Goal: Task Accomplishment & Management: Manage account settings

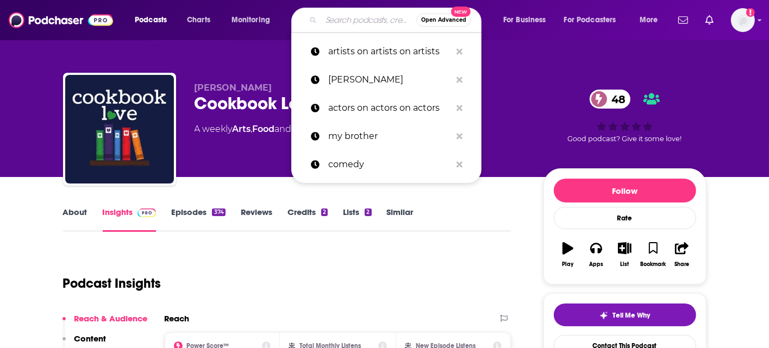
click at [363, 23] on input "Search podcasts, credits, & more..." at bounding box center [368, 19] width 95 height 17
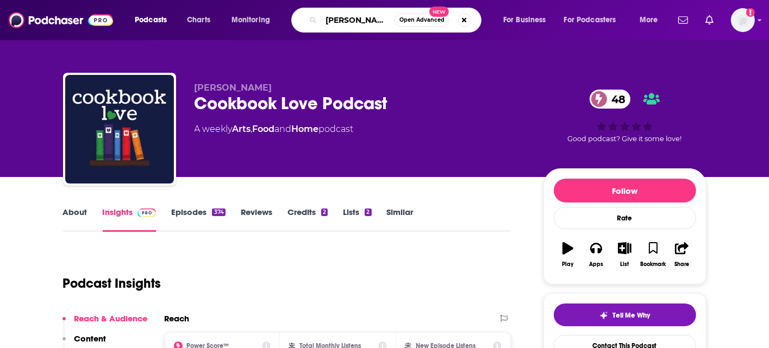
scroll to position [0, 3]
type input "[PERSON_NAME] and [PERSON_NAME]"
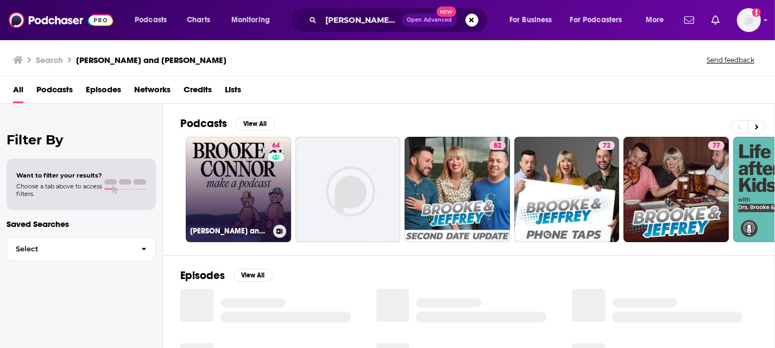
click at [262, 198] on link "64 [PERSON_NAME] and [PERSON_NAME] Make A Podcast" at bounding box center [238, 189] width 105 height 105
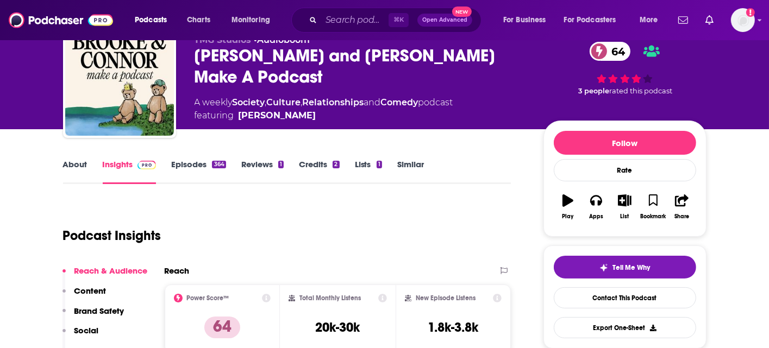
scroll to position [41, 0]
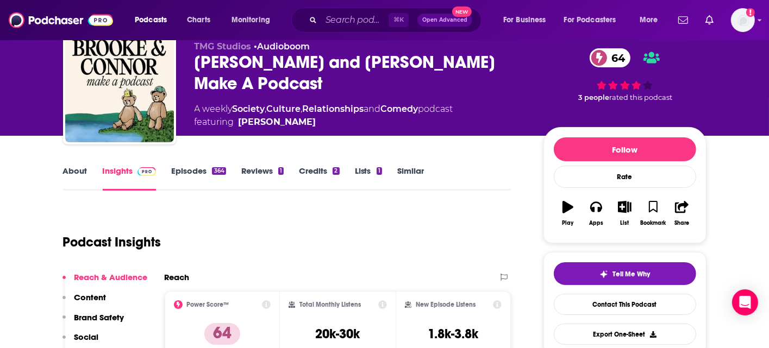
click at [82, 178] on link "About" at bounding box center [75, 178] width 24 height 25
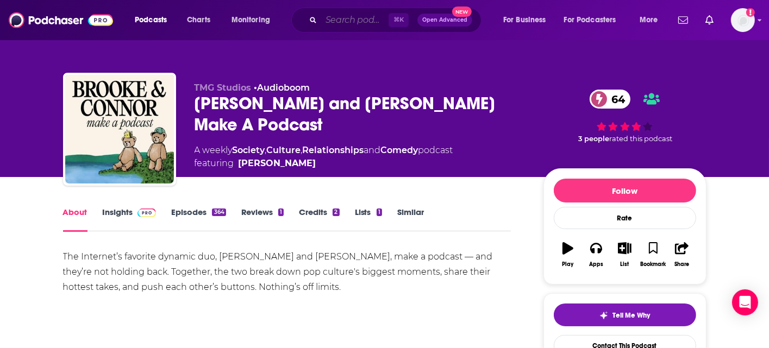
click at [339, 17] on input "Search podcasts, credits, & more..." at bounding box center [354, 19] width 67 height 17
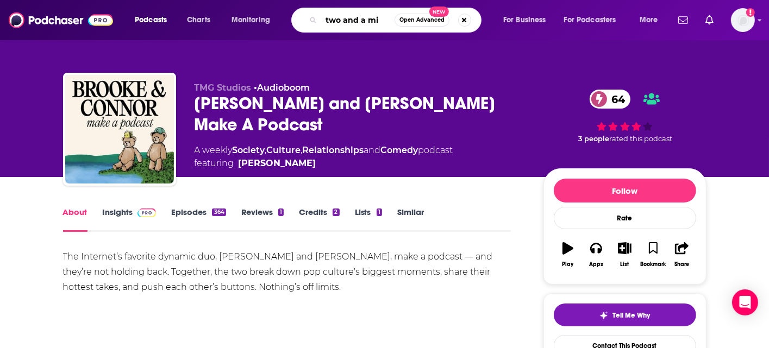
type input "two and a mic"
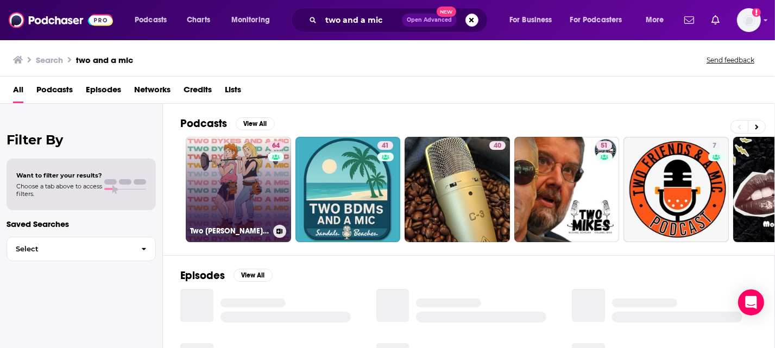
click at [261, 166] on link "64 Two [PERSON_NAME] And A Mic" at bounding box center [238, 189] width 105 height 105
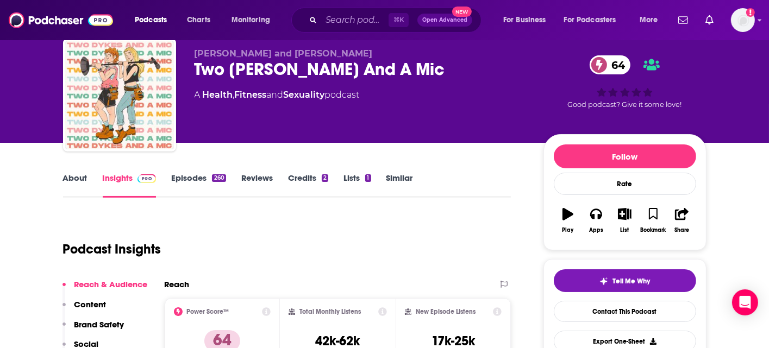
scroll to position [29, 0]
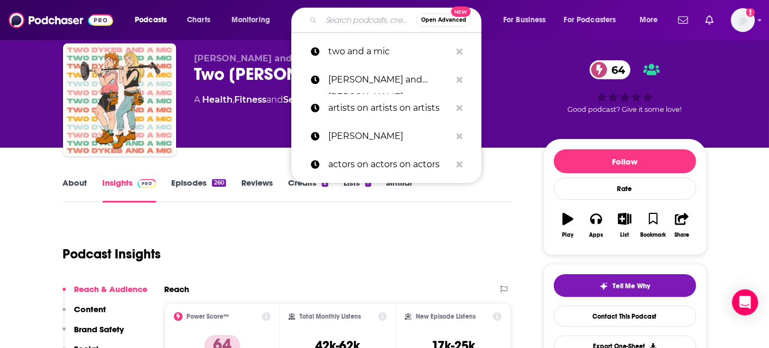
click at [346, 21] on input "Search podcasts, credits, & more..." at bounding box center [368, 19] width 95 height 17
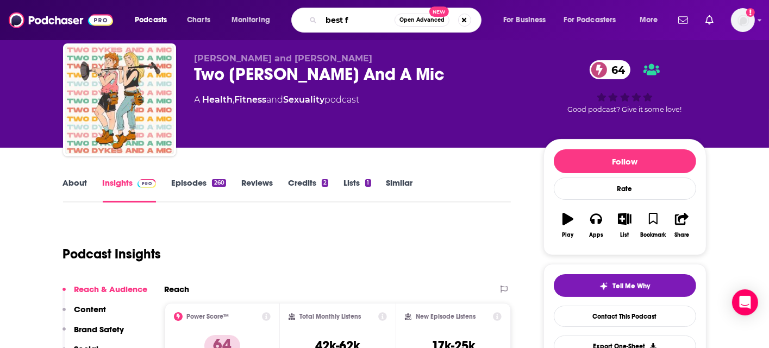
type input "best f"
click at [406, 183] on link "Similar" at bounding box center [399, 190] width 27 height 25
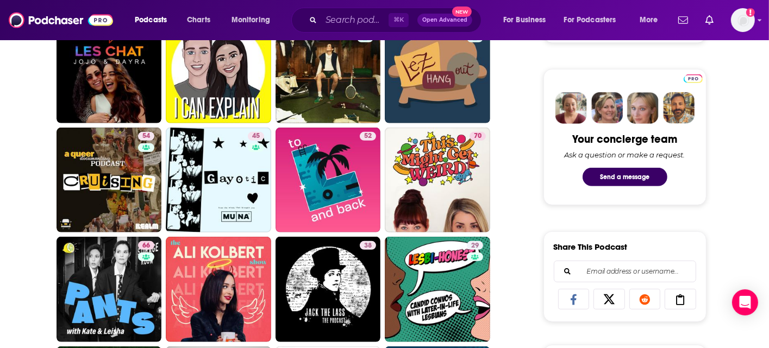
scroll to position [509, 0]
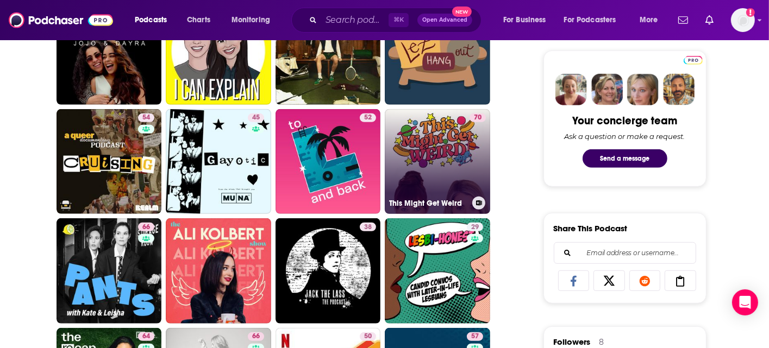
click at [471, 172] on div "70" at bounding box center [477, 156] width 16 height 84
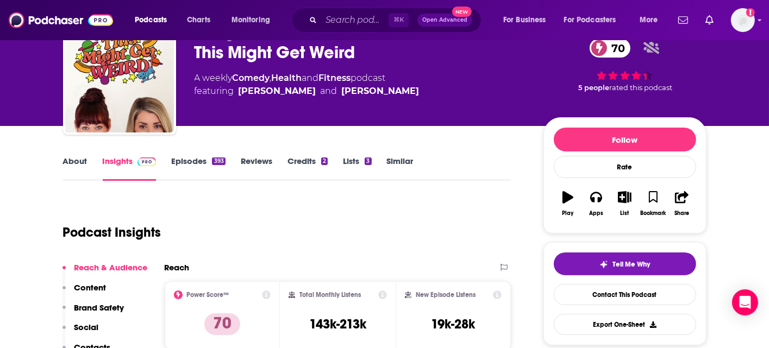
scroll to position [45, 0]
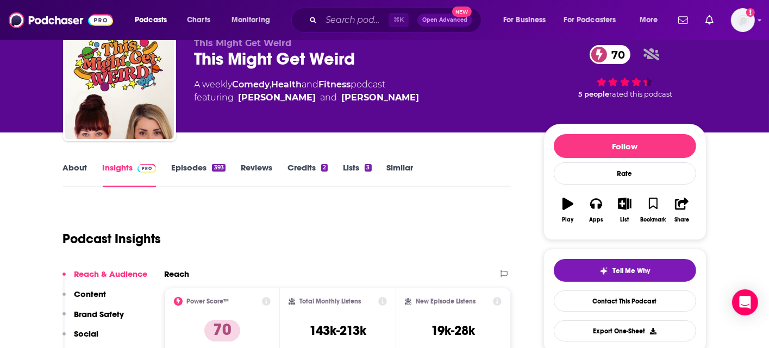
click at [177, 171] on link "Episodes 393" at bounding box center [198, 174] width 54 height 25
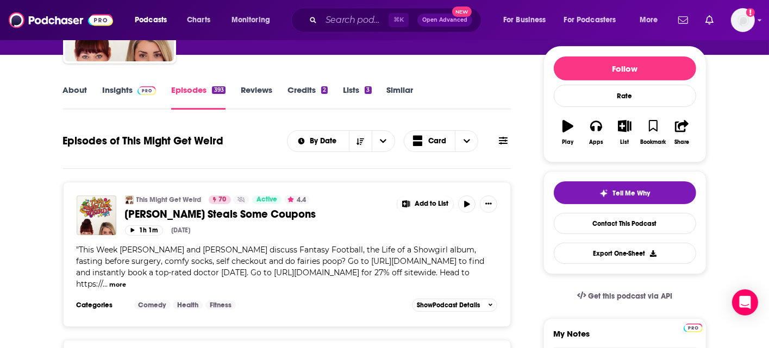
scroll to position [113, 0]
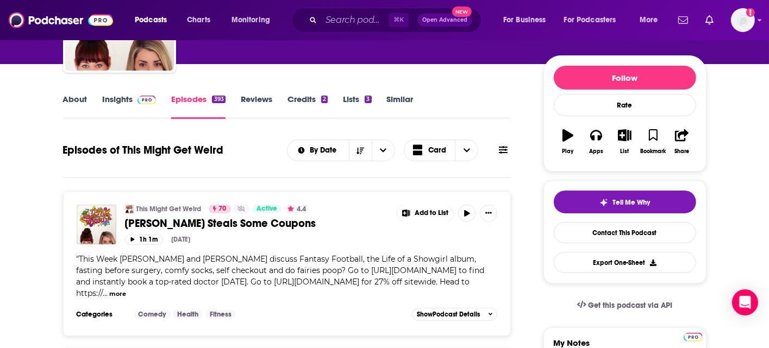
click at [121, 102] on link "Insights" at bounding box center [130, 106] width 54 height 25
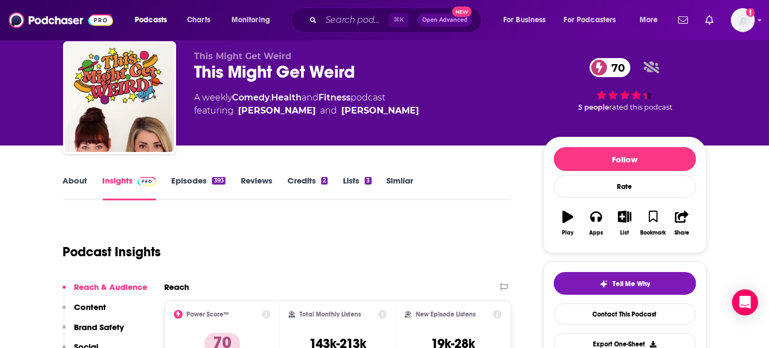
scroll to position [65, 0]
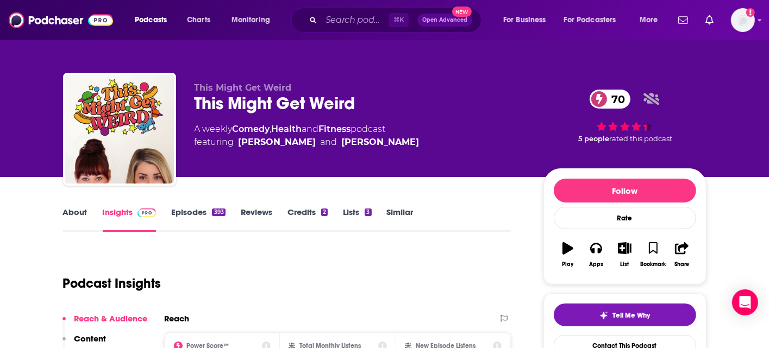
scroll to position [130, 0]
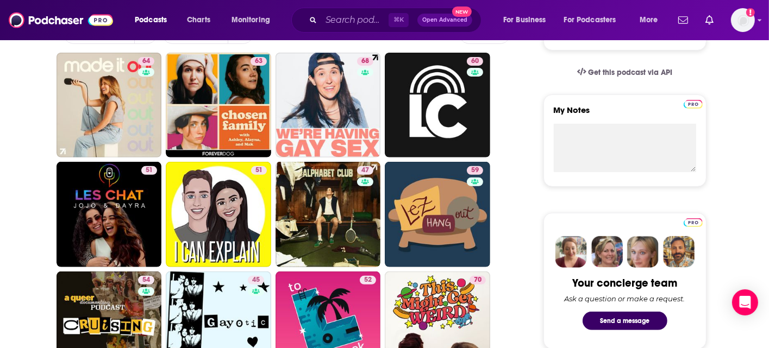
scroll to position [331, 0]
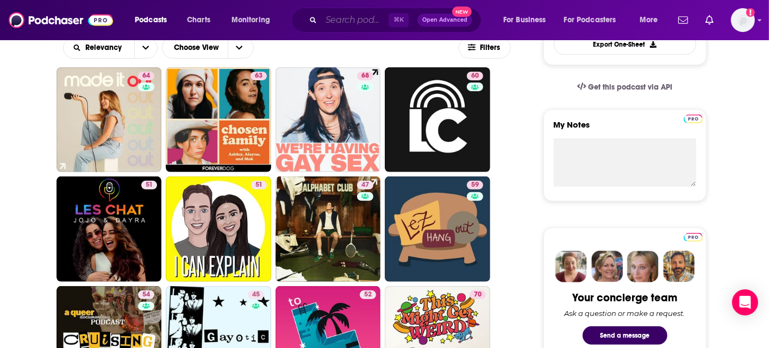
click at [358, 24] on input "Search podcasts, credits, & more..." at bounding box center [354, 19] width 67 height 17
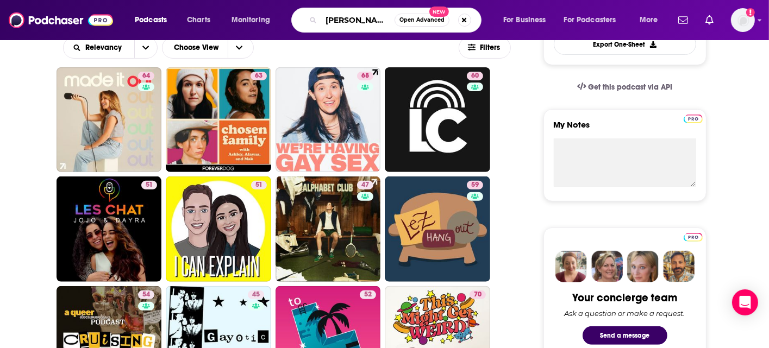
scroll to position [0, 3]
type input "[PERSON_NAME] and [PERSON_NAME]"
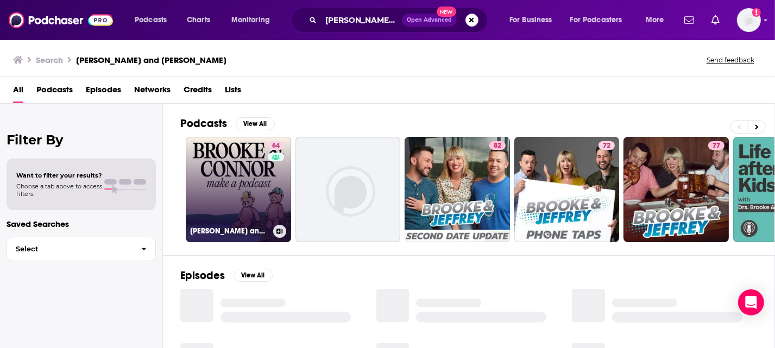
click at [249, 185] on link "64 [PERSON_NAME] and [PERSON_NAME] Make A Podcast" at bounding box center [238, 189] width 105 height 105
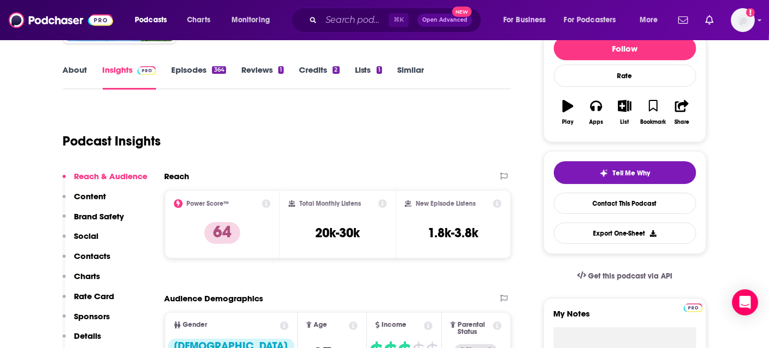
scroll to position [142, 0]
click at [436, 71] on div "Similar" at bounding box center [418, 77] width 42 height 25
click at [409, 72] on link "Similar" at bounding box center [410, 77] width 27 height 25
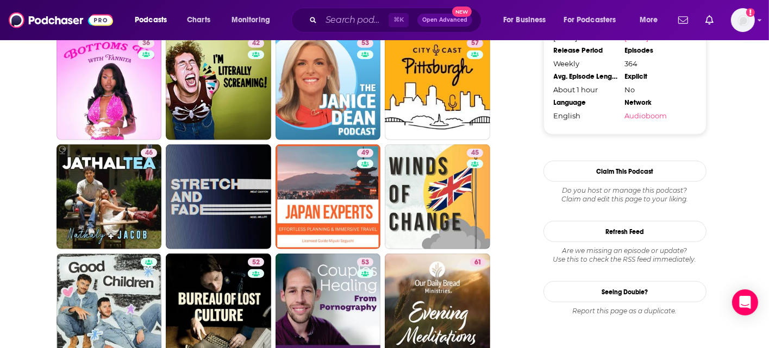
scroll to position [1234, 0]
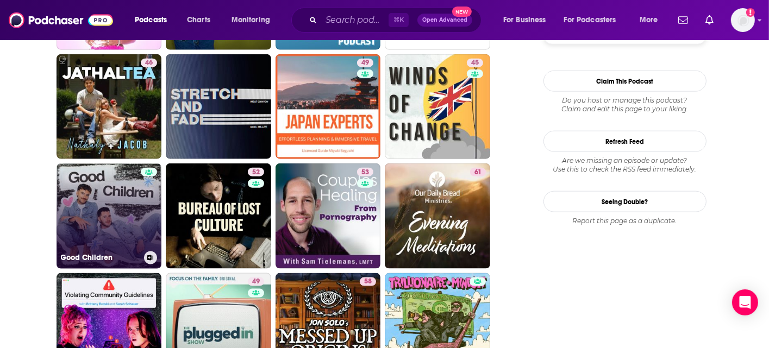
click at [109, 196] on link "Good Children" at bounding box center [109, 216] width 105 height 105
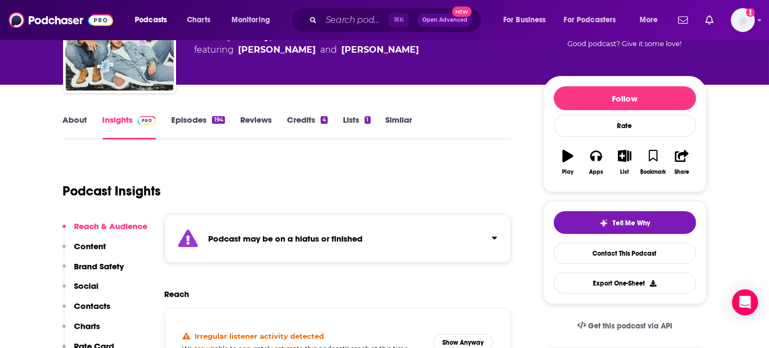
scroll to position [121, 0]
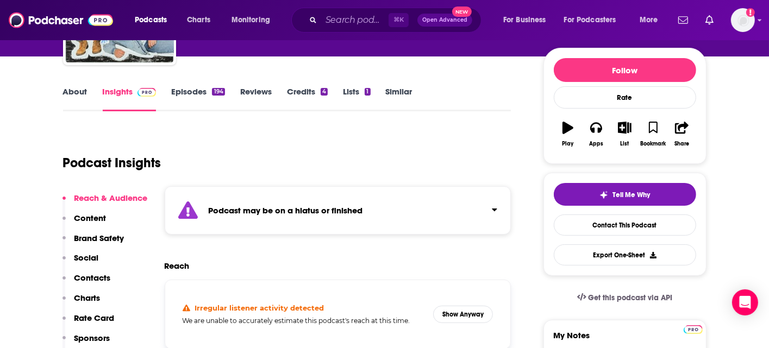
click at [229, 210] on strong "Podcast may be on a hiatus or finished" at bounding box center [286, 210] width 154 height 10
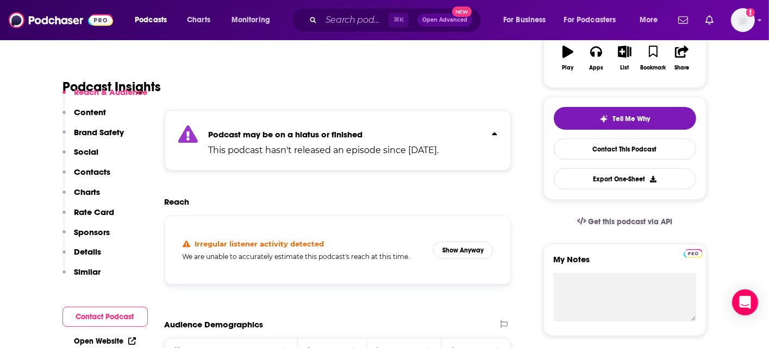
scroll to position [318, 0]
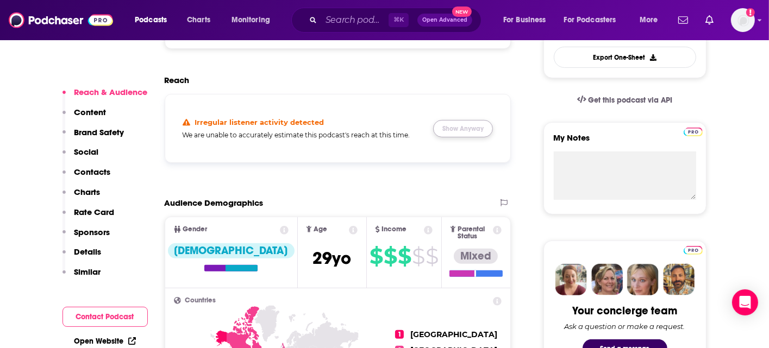
click at [485, 131] on button "Show Anyway" at bounding box center [463, 128] width 60 height 17
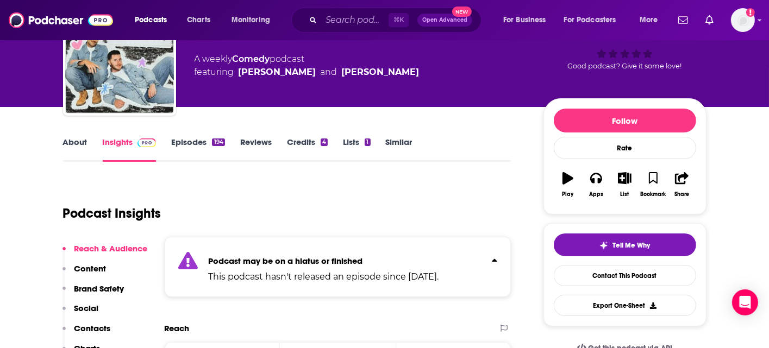
scroll to position [0, 0]
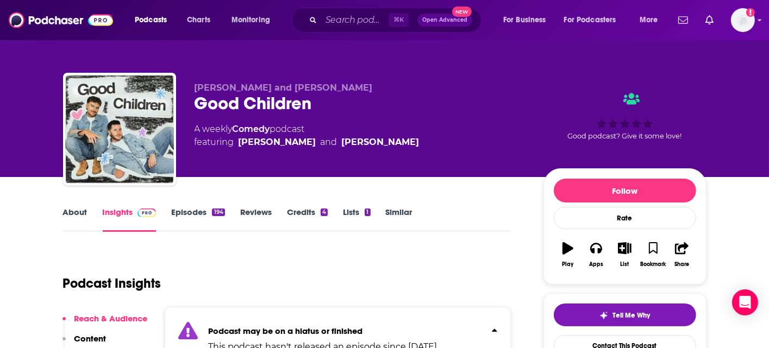
click at [405, 220] on link "Similar" at bounding box center [399, 219] width 27 height 25
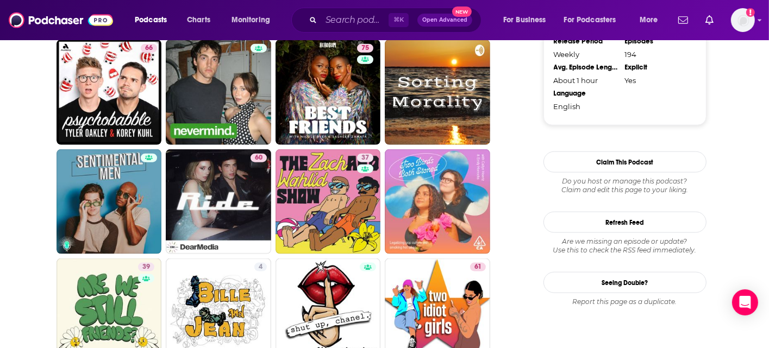
scroll to position [1253, 0]
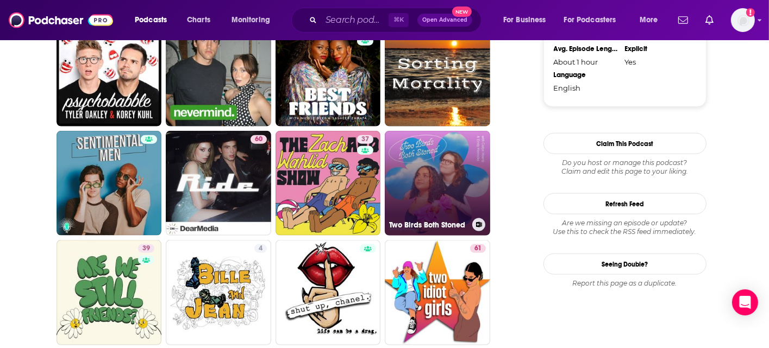
click at [459, 161] on link "Two Birds Both Stoned" at bounding box center [437, 183] width 105 height 105
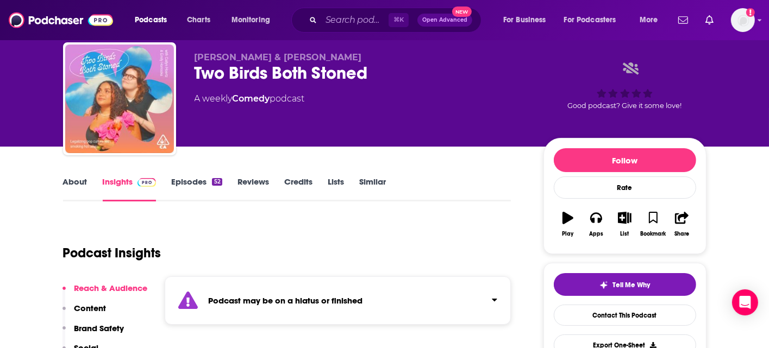
scroll to position [64, 0]
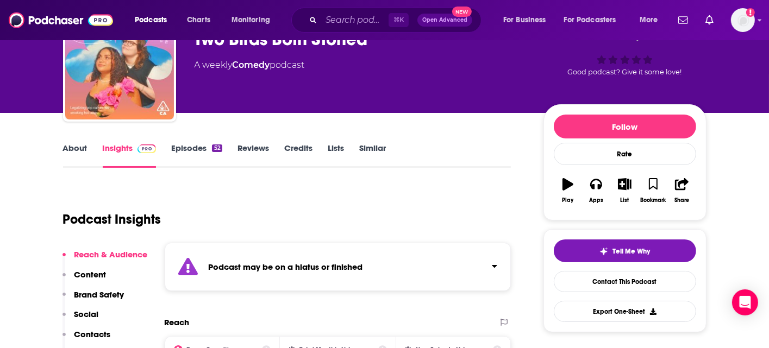
click at [335, 250] on div "Podcast may be on a hiatus or finished" at bounding box center [338, 267] width 347 height 48
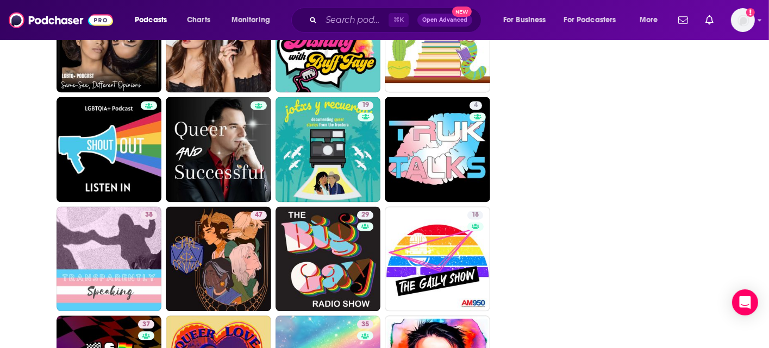
scroll to position [2131, 0]
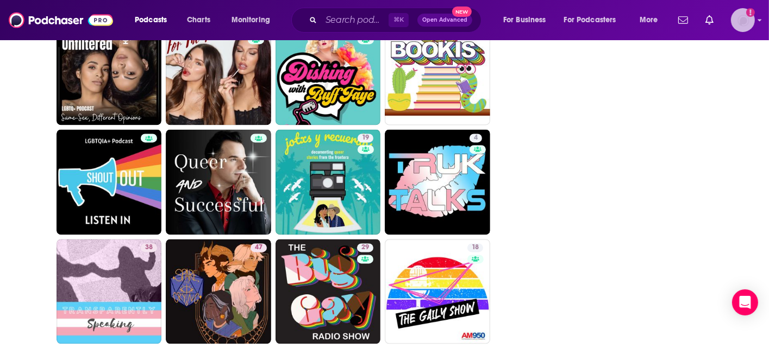
click at [760, 20] on icon "Show profile menu" at bounding box center [760, 21] width 4 height 2
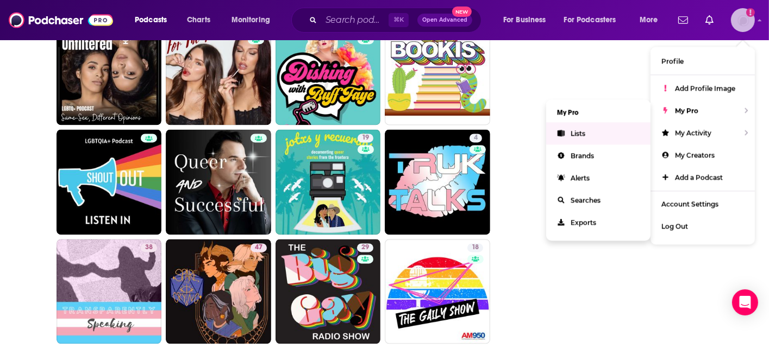
click at [595, 130] on link "Lists" at bounding box center [598, 133] width 104 height 22
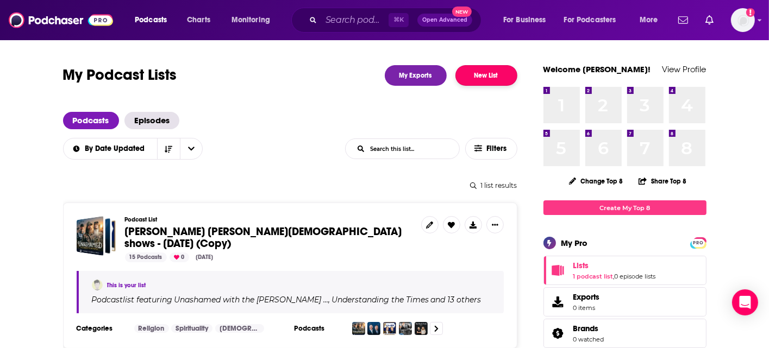
click at [502, 77] on button "New List" at bounding box center [486, 75] width 62 height 21
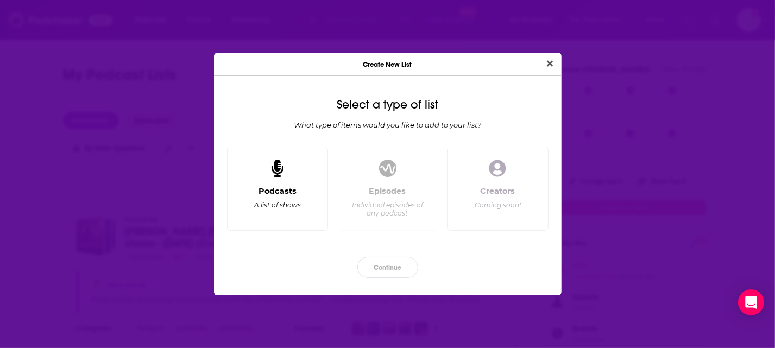
click at [306, 178] on div "Podcasts A list of shows" at bounding box center [278, 189] width 102 height 85
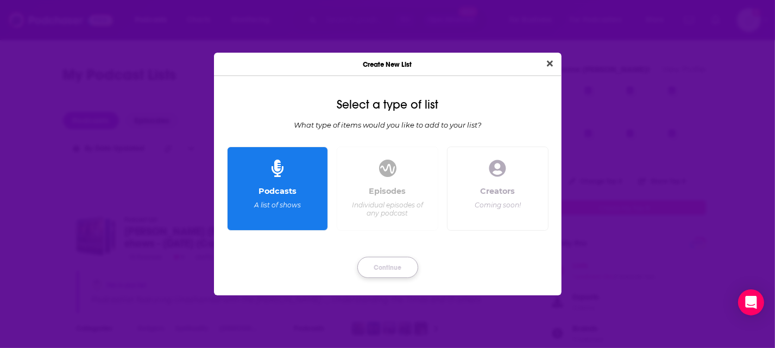
click at [400, 272] on button "Continue" at bounding box center [388, 267] width 61 height 21
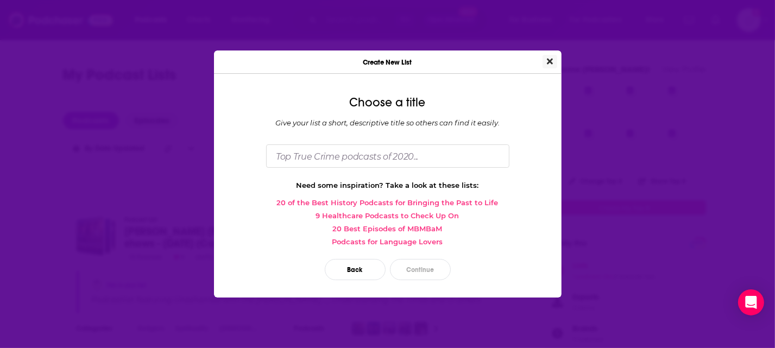
click at [552, 59] on icon "Close" at bounding box center [550, 61] width 6 height 9
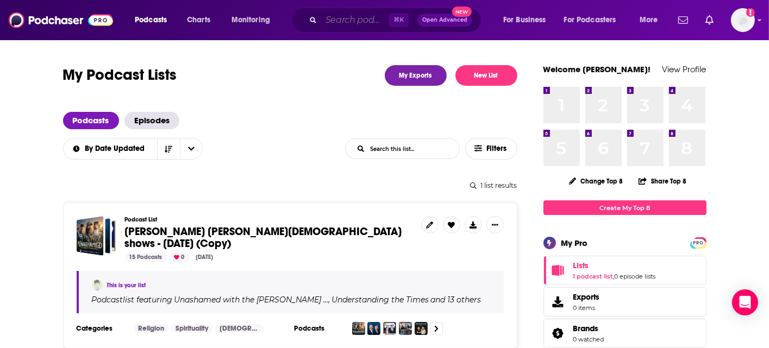
click at [355, 16] on input "Search podcasts, credits, & more..." at bounding box center [354, 19] width 67 height 17
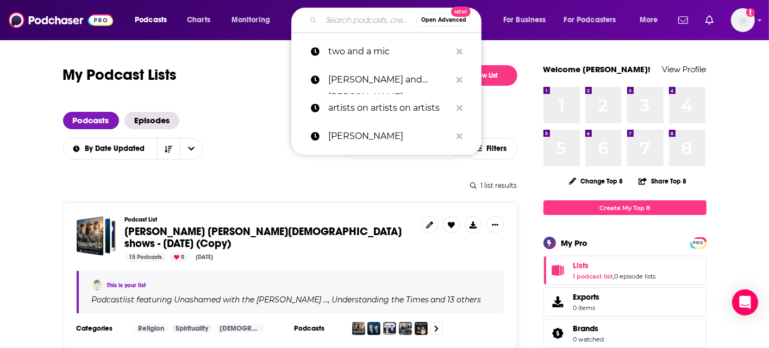
paste input "No Such Thing As A Fish"
type input "No Such Thing As A Fish"
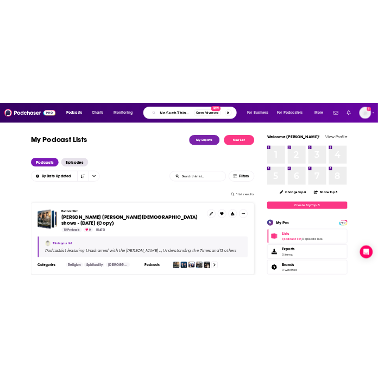
scroll to position [0, 33]
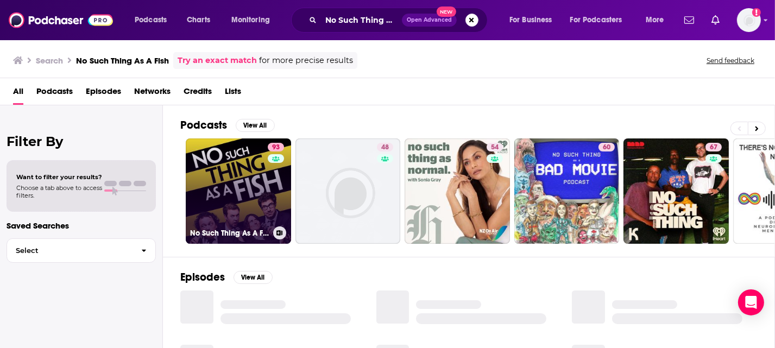
click at [260, 154] on link "93 No Such Thing As A Fish" at bounding box center [238, 191] width 105 height 105
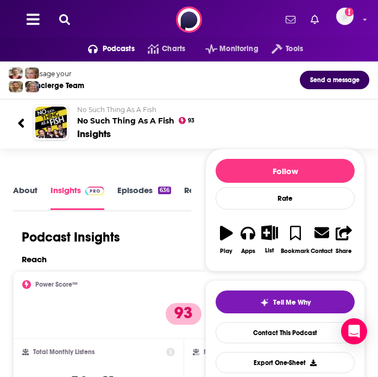
scroll to position [4, 0]
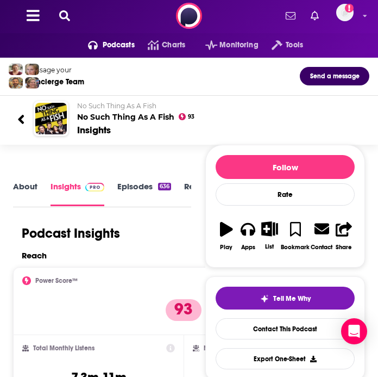
click at [62, 12] on icon at bounding box center [64, 15] width 11 height 11
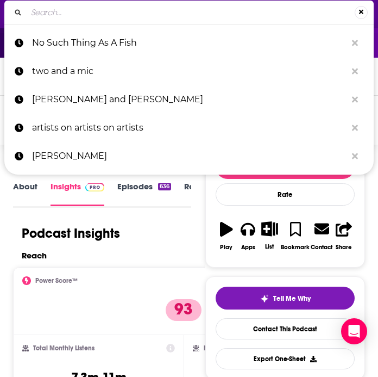
type input "Dressed: The History of Fashion"
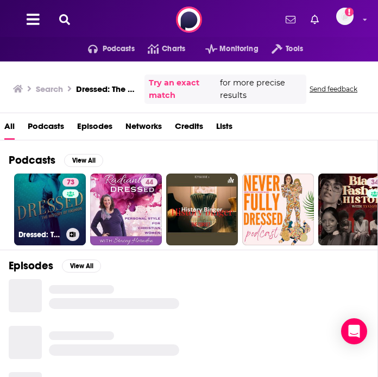
click at [49, 197] on link "73 Dressed: The History of Fashion" at bounding box center [50, 209] width 72 height 72
